Goal: Task Accomplishment & Management: Use online tool/utility

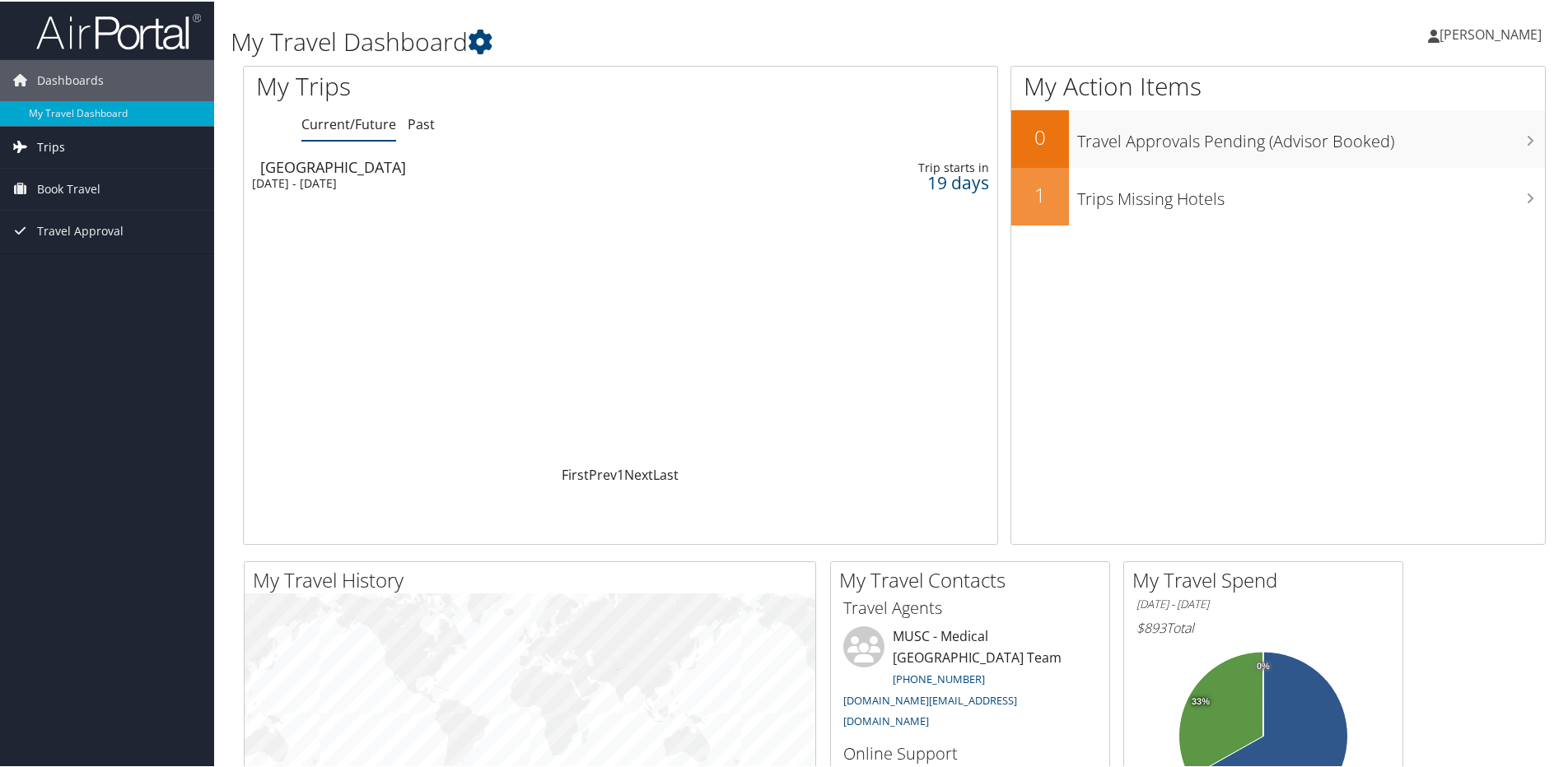
click at [67, 153] on link "Trips" at bounding box center [106, 145] width 214 height 41
click at [86, 181] on link "Current/Future Trips" at bounding box center [106, 178] width 214 height 25
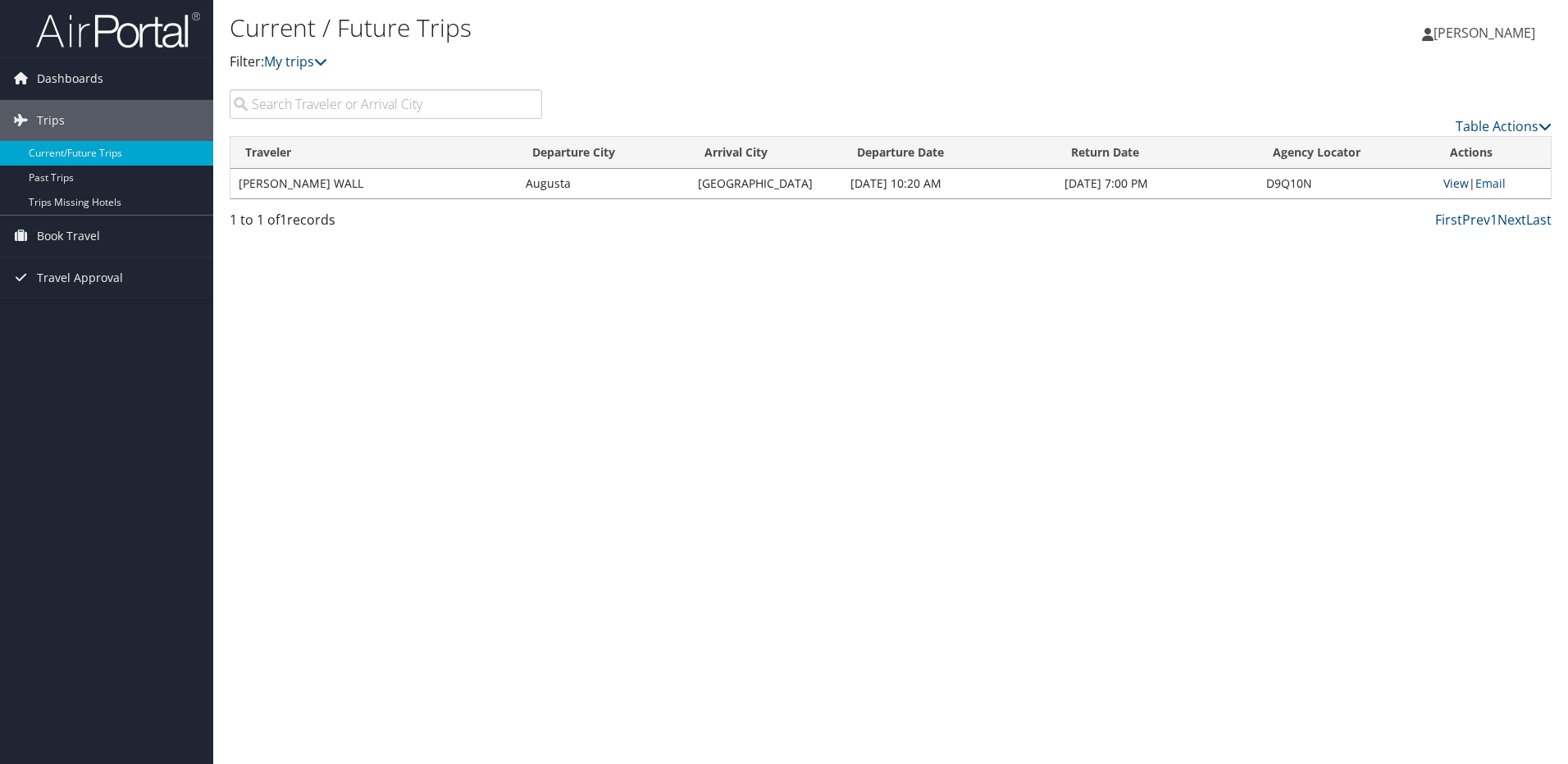
click at [1455, 184] on link "View" at bounding box center [1456, 183] width 25 height 15
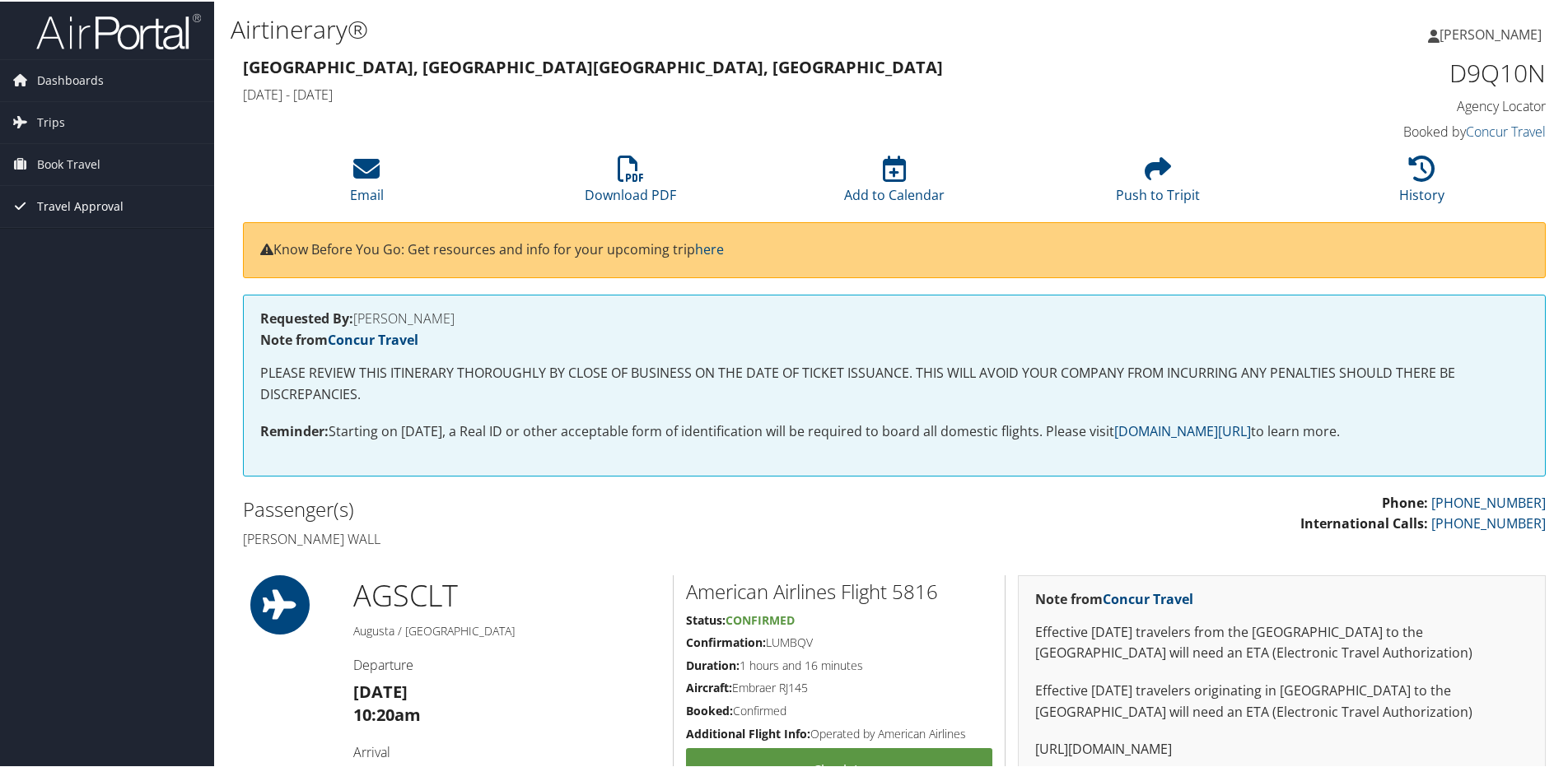
click at [71, 203] on span "Travel Approval" at bounding box center [80, 204] width 86 height 41
click at [75, 261] on link "Approved Trips" at bounding box center [106, 262] width 214 height 25
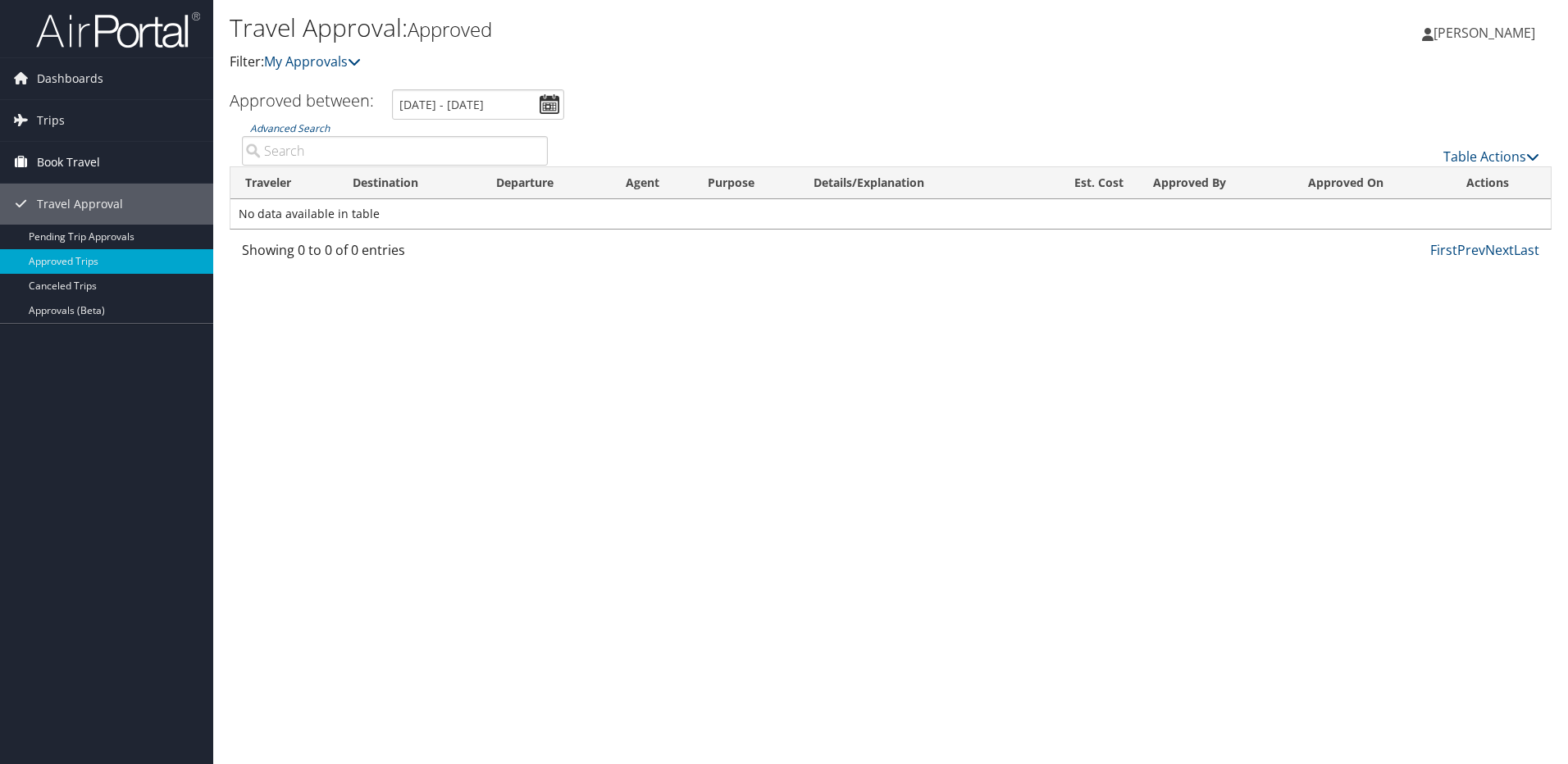
click at [63, 161] on span "Book Travel" at bounding box center [69, 162] width 63 height 41
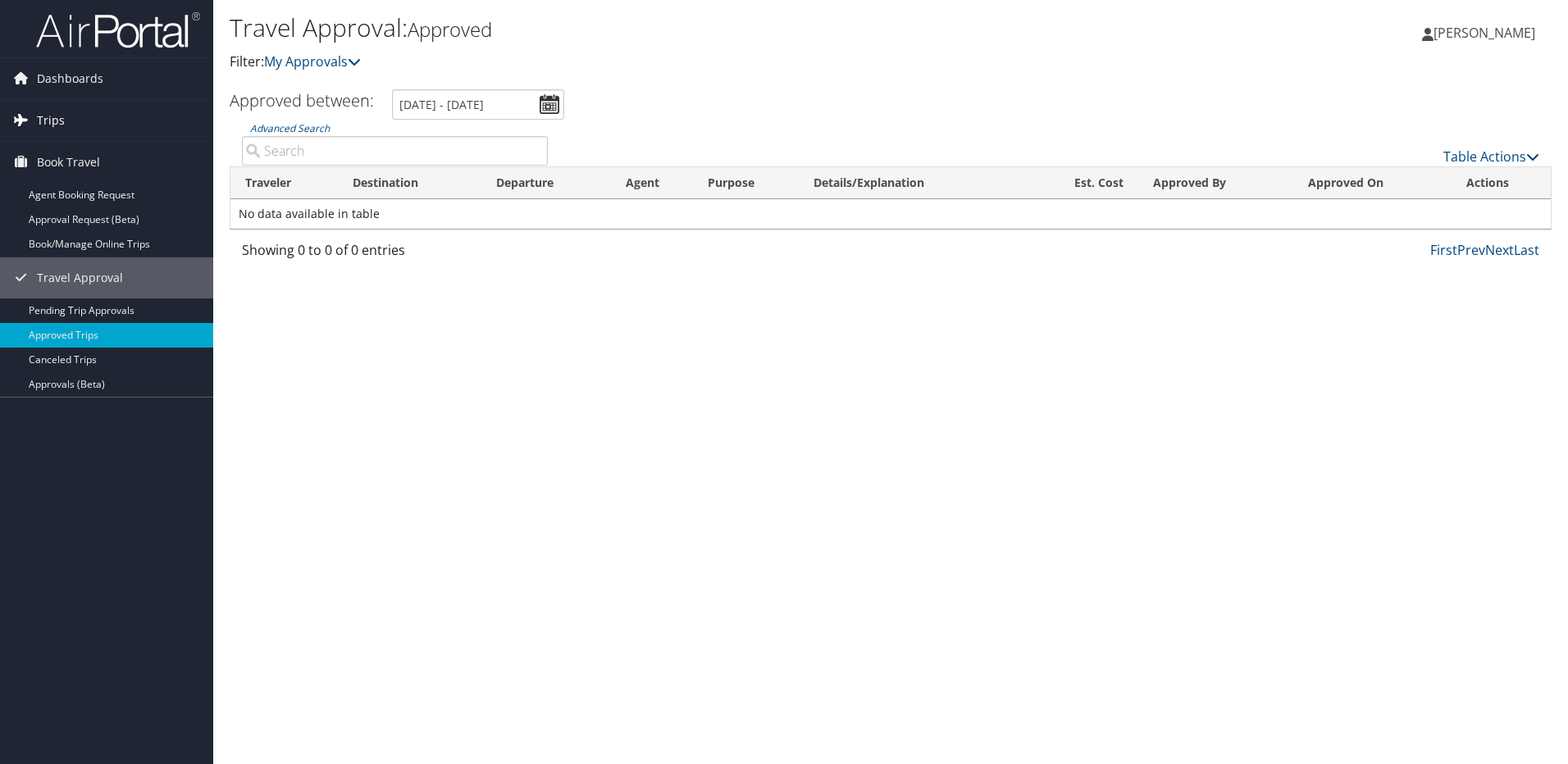
click at [65, 113] on link "Trips" at bounding box center [106, 120] width 213 height 41
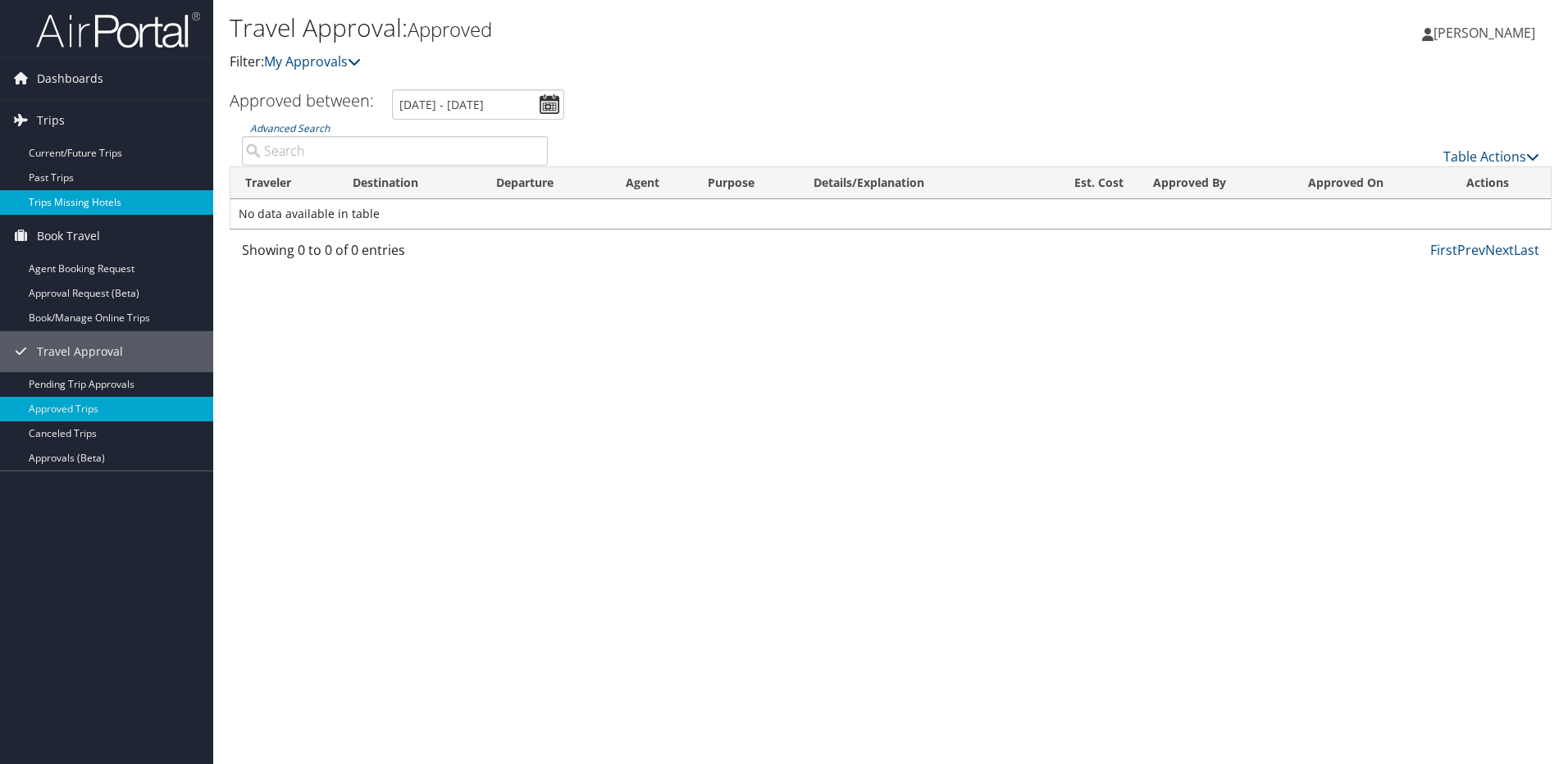
click at [82, 197] on link "Trips Missing Hotels" at bounding box center [106, 202] width 213 height 24
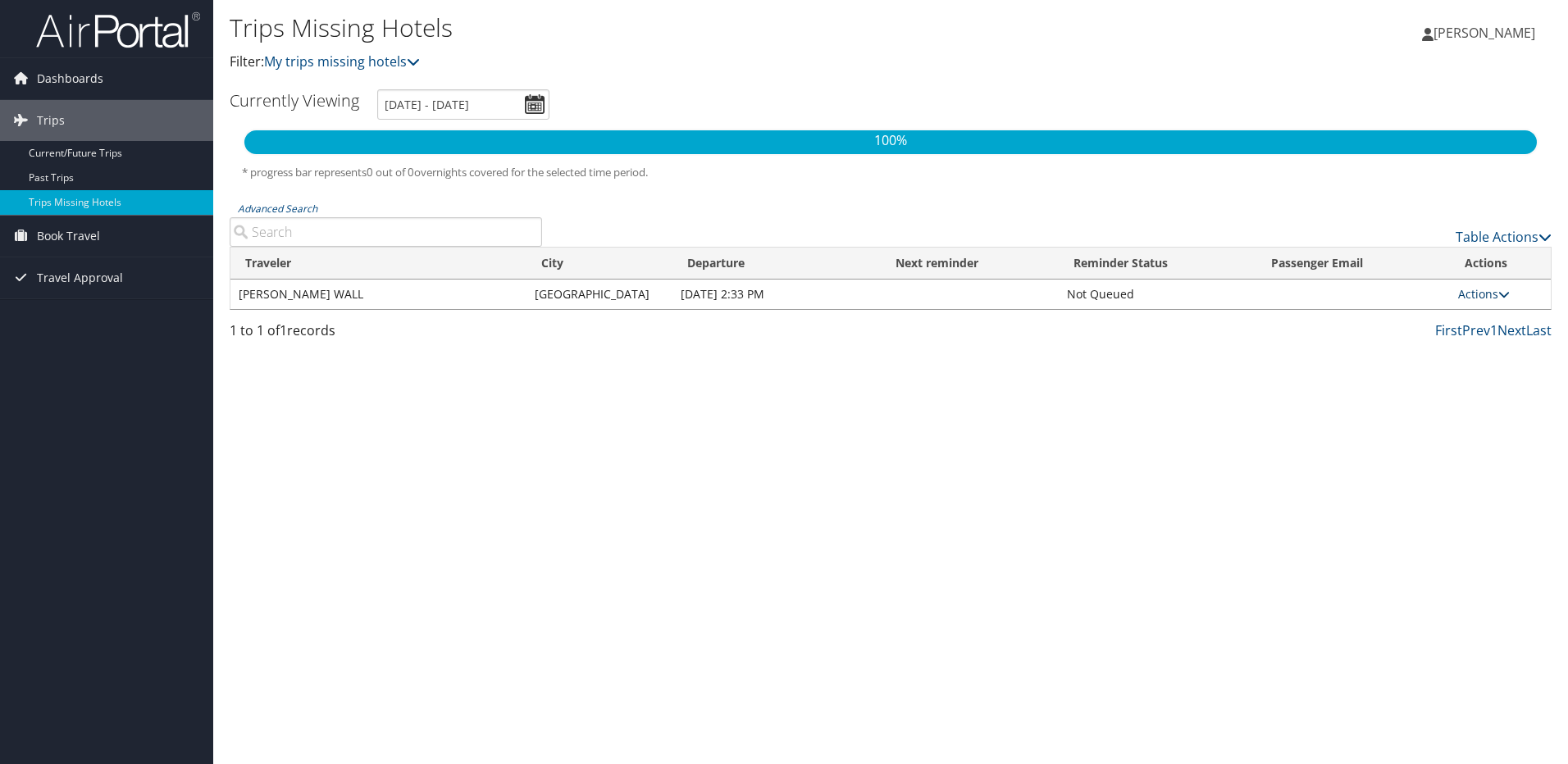
click at [1498, 296] on icon at bounding box center [1504, 294] width 12 height 12
click at [1178, 345] on div "1 to 1 of 1 records First Prev 1 Next Last" at bounding box center [890, 334] width 1346 height 28
click at [76, 151] on link "Current/Future Trips" at bounding box center [106, 153] width 213 height 24
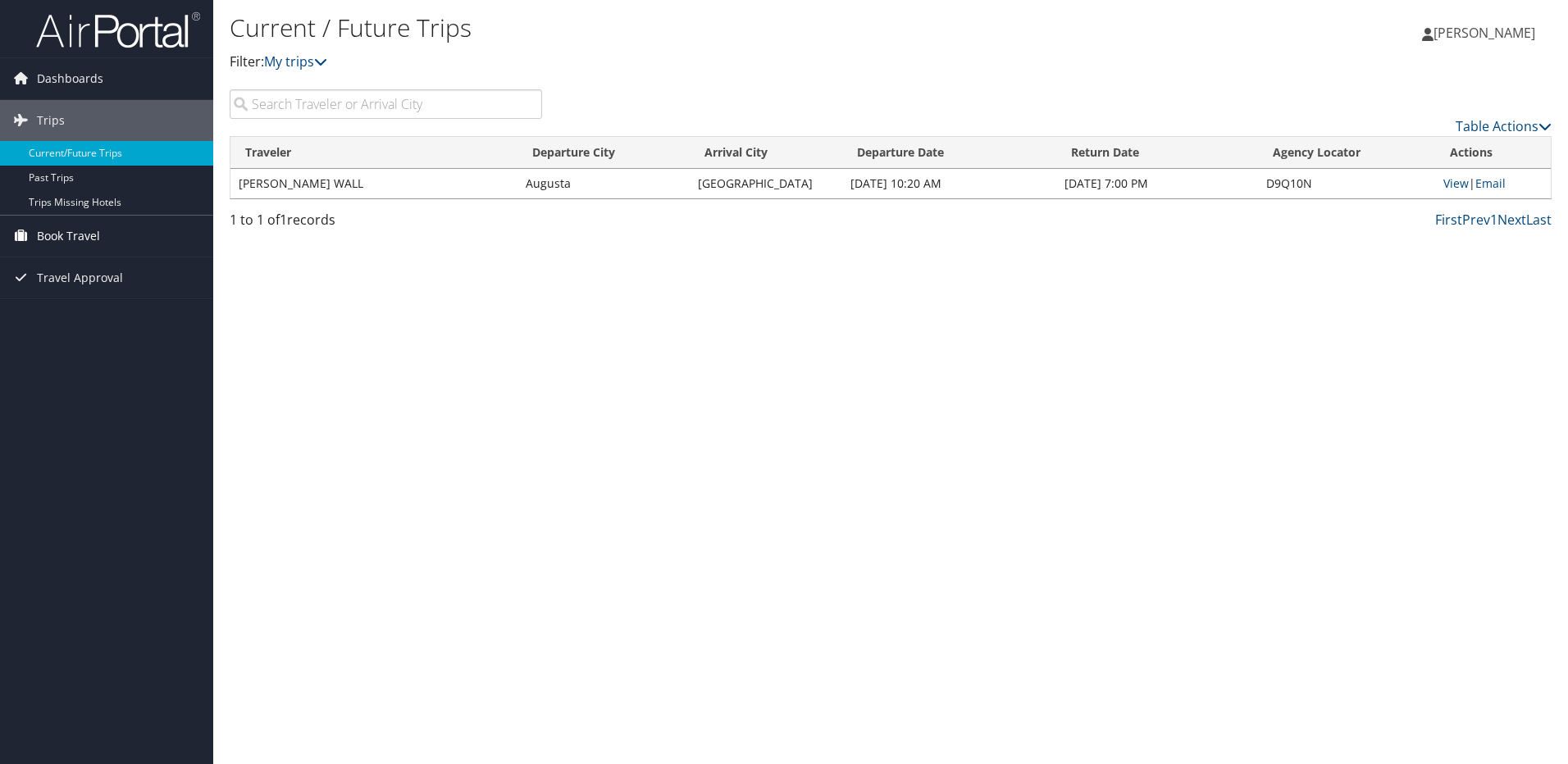
click at [87, 237] on span "Book Travel" at bounding box center [69, 235] width 63 height 41
click at [120, 310] on link "Book/Manage Online Trips" at bounding box center [106, 318] width 213 height 24
